Goal: Task Accomplishment & Management: Manage account settings

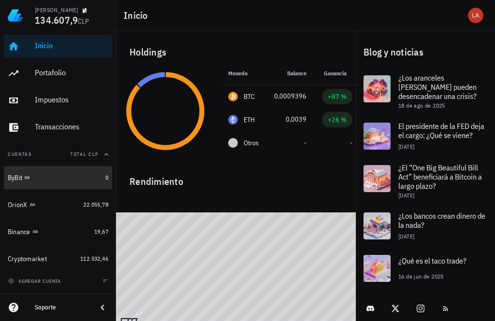
click at [17, 172] on div "ByBit" at bounding box center [55, 178] width 94 height 20
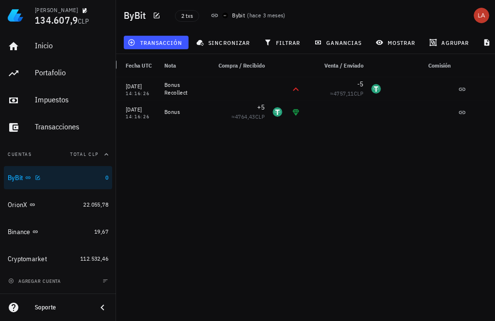
click at [227, 42] on span "sincronizar" at bounding box center [224, 43] width 52 height 8
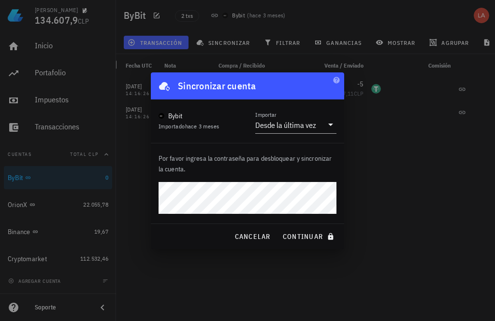
click at [329, 123] on icon at bounding box center [331, 125] width 12 height 12
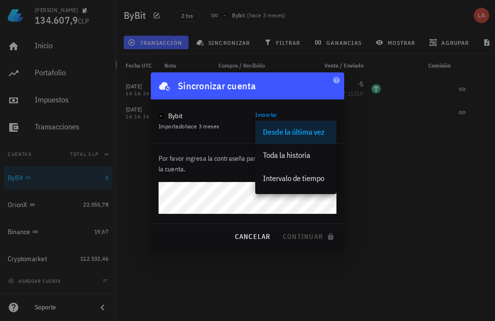
click at [324, 117] on div "Importar Desde la última vez" at bounding box center [295, 125] width 81 height 16
click at [298, 273] on div at bounding box center [247, 160] width 495 height 321
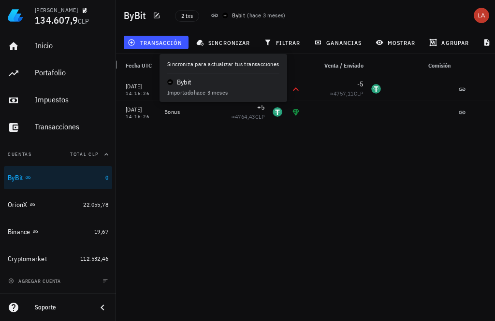
click at [228, 39] on span "sincronizar" at bounding box center [224, 43] width 52 height 8
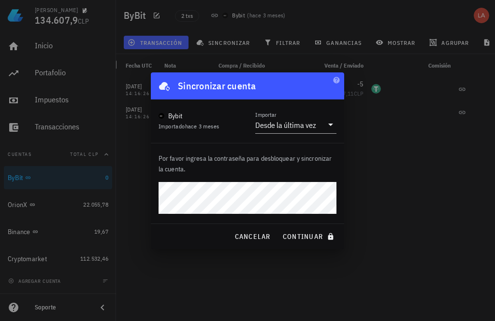
click at [334, 80] on icon "button" at bounding box center [336, 80] width 6 height 6
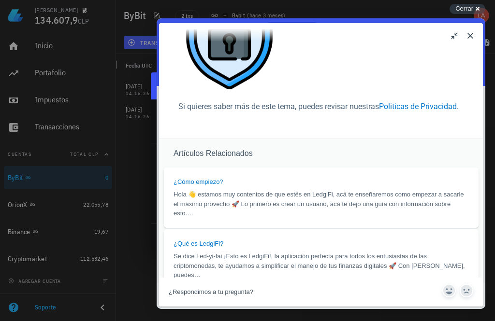
scroll to position [158, 0]
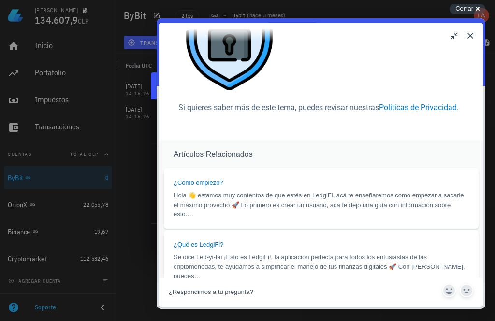
click at [140, 155] on div at bounding box center [247, 160] width 495 height 321
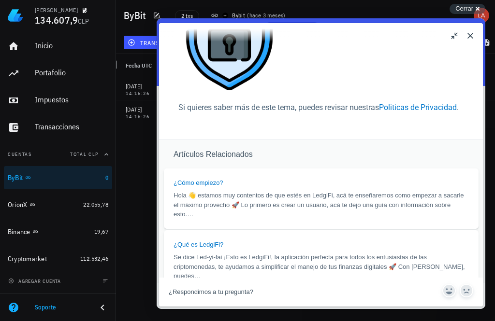
click at [467, 39] on button "Close" at bounding box center [470, 35] width 15 height 15
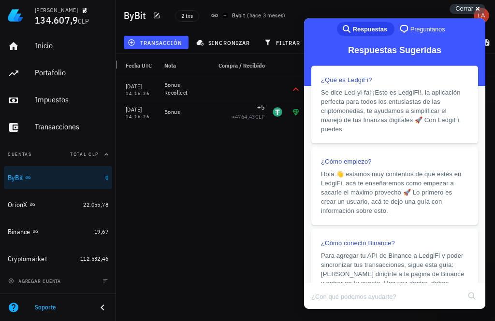
click at [268, 184] on div "01/05/2025 14:16:26 Bonus Recollect -5 ≈ 4757,11 CLP 23/04/2025 14:16:26 Bonus …" at bounding box center [297, 195] width 396 height 236
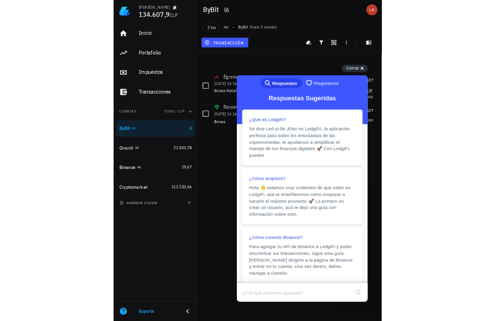
scroll to position [0, 0]
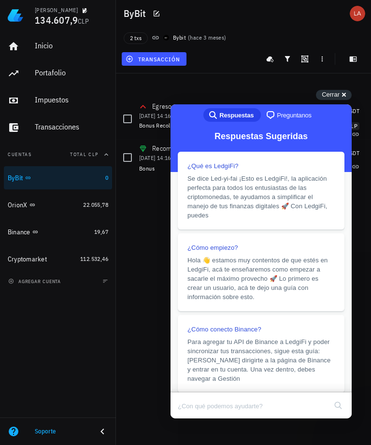
click at [336, 94] on span "Cerrar" at bounding box center [331, 94] width 18 height 7
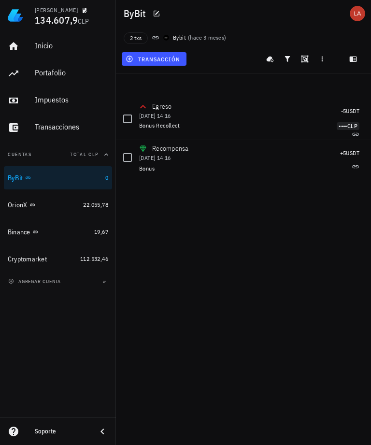
click at [267, 57] on icon "button" at bounding box center [270, 59] width 8 height 8
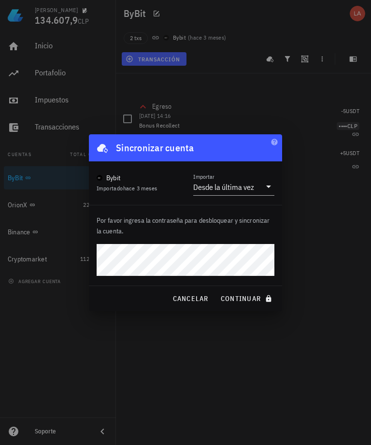
click at [189, 299] on span "cancelar" at bounding box center [190, 298] width 36 height 9
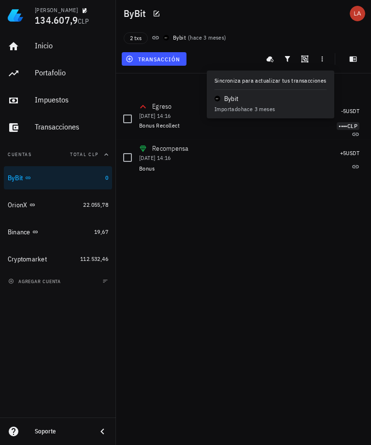
click at [304, 209] on div "Egreso 1 de may de 2025 14:16 -5 USDT Bonus Recollect •••• CLP Recompensa 23 de…" at bounding box center [243, 273] width 255 height 345
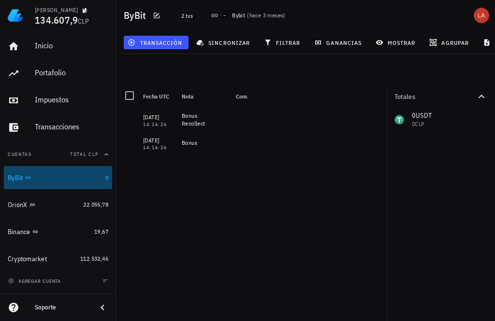
click at [21, 177] on div "ByBit" at bounding box center [15, 178] width 15 height 8
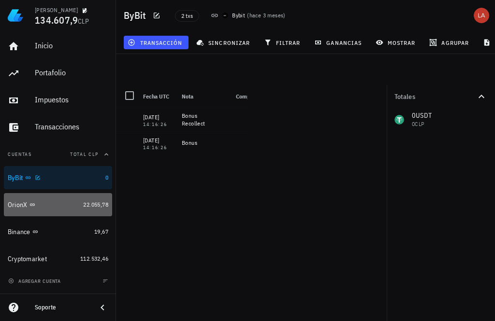
click at [14, 203] on div "OrionX" at bounding box center [18, 205] width 20 height 8
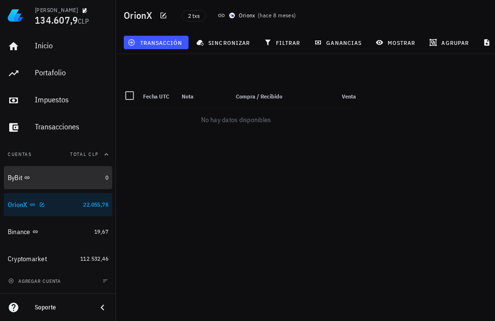
click at [22, 183] on div "ByBit" at bounding box center [55, 178] width 94 height 20
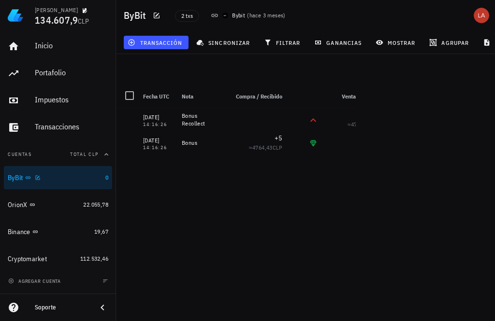
click at [40, 179] on icon "button" at bounding box center [38, 177] width 4 height 4
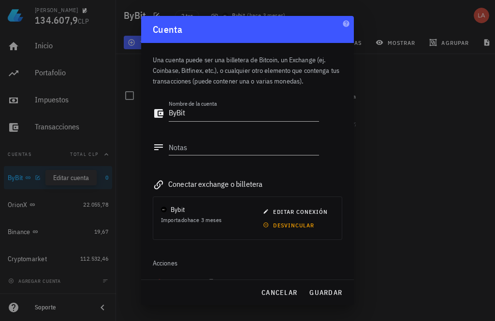
click at [280, 293] on span "cancelar" at bounding box center [279, 293] width 36 height 9
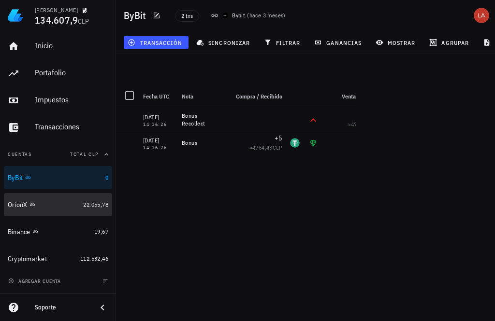
click at [24, 205] on div "OrionX" at bounding box center [18, 205] width 20 height 8
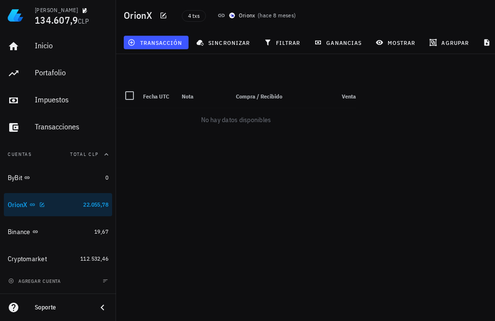
click at [44, 205] on icon "button" at bounding box center [42, 205] width 4 height 4
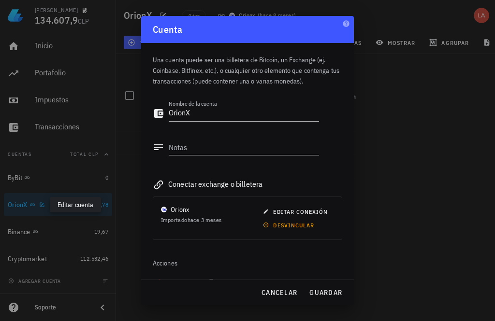
click at [280, 290] on span "cancelar" at bounding box center [279, 293] width 36 height 9
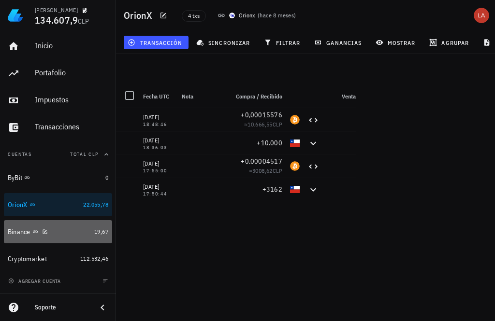
click at [23, 234] on div "Binance" at bounding box center [19, 232] width 23 height 8
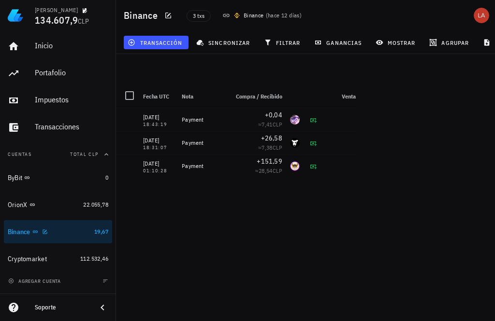
click at [43, 233] on icon "button" at bounding box center [45, 232] width 6 height 6
type textarea "Binance"
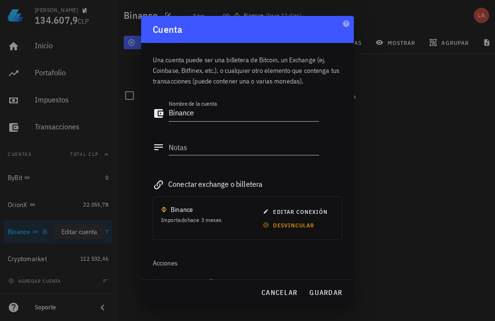
click at [281, 293] on span "cancelar" at bounding box center [279, 293] width 36 height 9
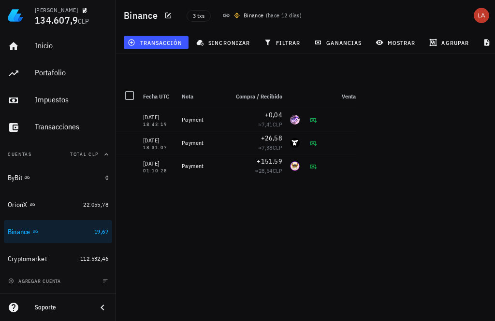
click at [480, 20] on div "avatar" at bounding box center [481, 15] width 15 height 15
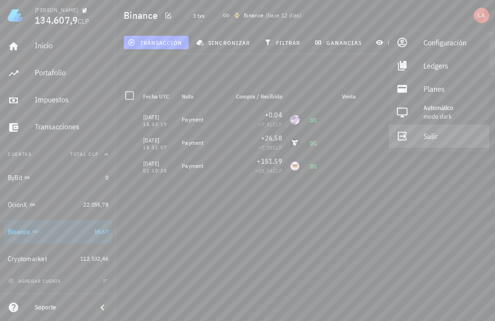
click at [433, 142] on div "Salir" at bounding box center [452, 136] width 58 height 19
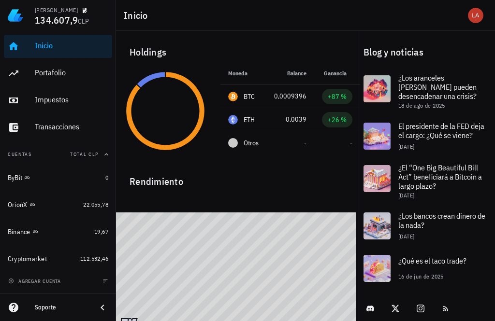
click at [474, 20] on div "avatar" at bounding box center [475, 15] width 15 height 15
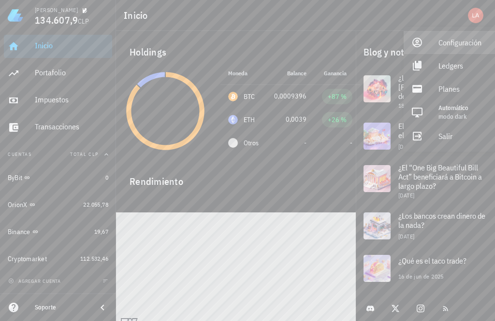
click at [471, 45] on div "Configuración" at bounding box center [462, 42] width 49 height 19
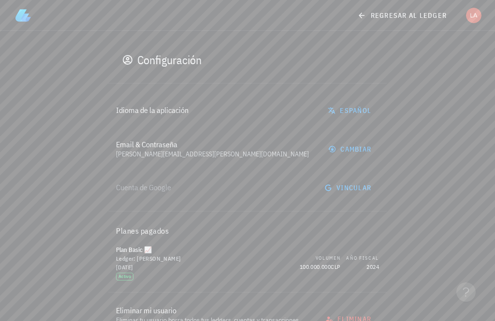
click at [476, 14] on div "avatar" at bounding box center [473, 15] width 15 height 15
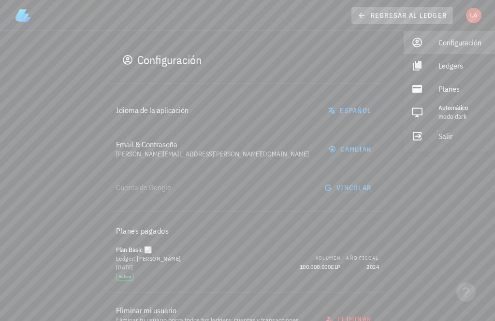
click at [358, 15] on link "regresar al ledger" at bounding box center [402, 15] width 103 height 17
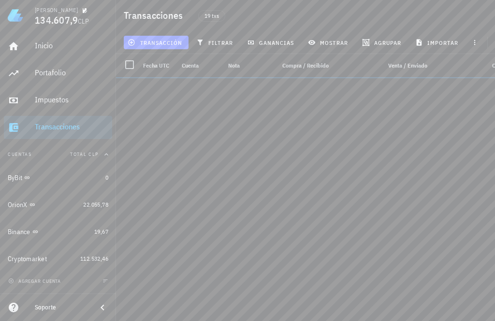
click at [471, 18] on span "button" at bounding box center [481, 15] width 23 height 15
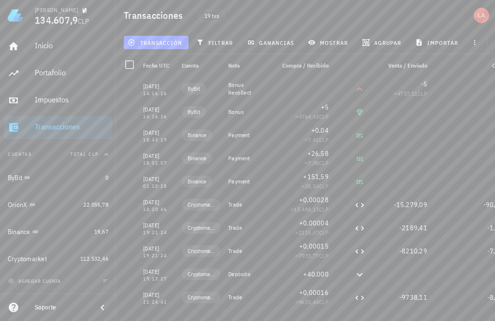
click at [479, 13] on div "avatar" at bounding box center [481, 15] width 15 height 15
click at [478, 13] on div "avatar" at bounding box center [481, 15] width 15 height 15
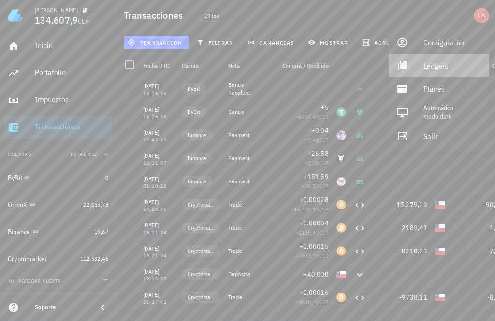
click at [444, 65] on div "Ledgers" at bounding box center [452, 65] width 58 height 19
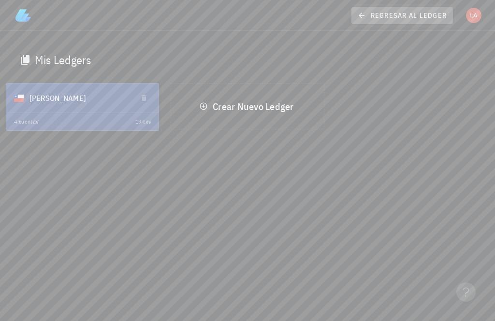
click at [412, 9] on link "regresar al ledger" at bounding box center [402, 15] width 103 height 17
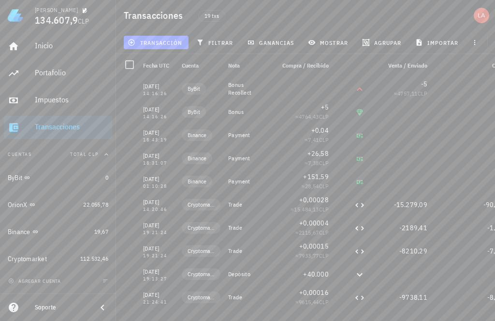
click at [474, 43] on icon "button" at bounding box center [474, 42] width 1 height 5
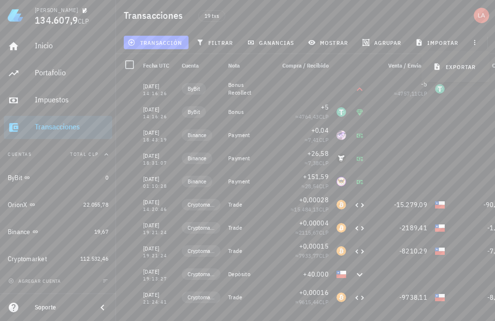
click at [474, 42] on icon "button" at bounding box center [474, 42] width 1 height 5
click at [472, 40] on icon "button" at bounding box center [475, 43] width 8 height 8
click at [473, 42] on icon "button" at bounding box center [475, 43] width 8 height 8
click at [481, 16] on div "avatar" at bounding box center [481, 15] width 15 height 15
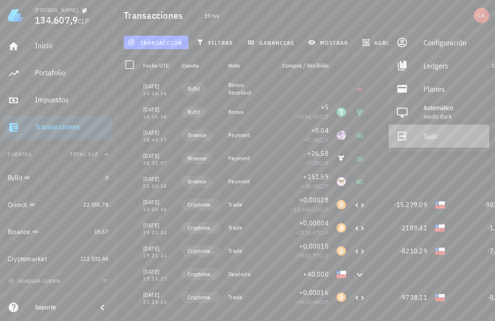
click at [429, 136] on div "Salir" at bounding box center [452, 136] width 58 height 19
